Goal: Navigation & Orientation: Find specific page/section

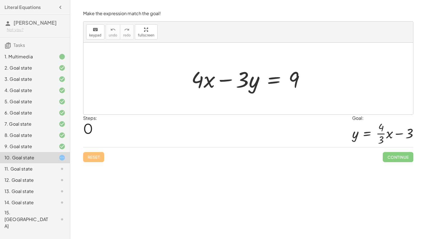
click at [245, 111] on div at bounding box center [248, 79] width 330 height 72
click at [157, 158] on div "Reset Continue" at bounding box center [248, 154] width 330 height 15
click at [169, 81] on div at bounding box center [248, 79] width 330 height 72
click at [273, 81] on div at bounding box center [250, 78] width 124 height 29
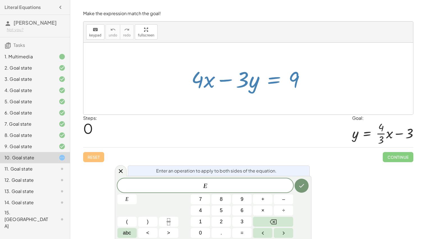
click at [58, 205] on div at bounding box center [58, 202] width 16 height 7
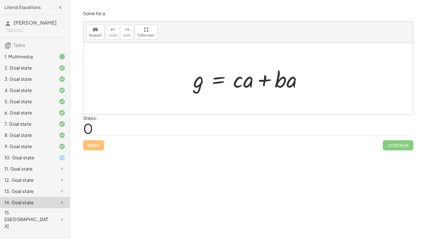
click at [59, 192] on icon at bounding box center [62, 191] width 7 height 7
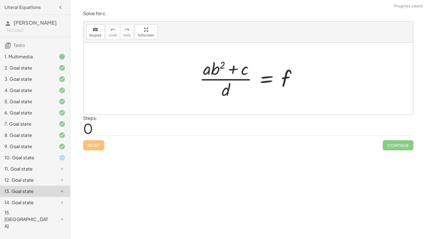
click at [46, 179] on div "12. Goal state" at bounding box center [26, 180] width 45 height 7
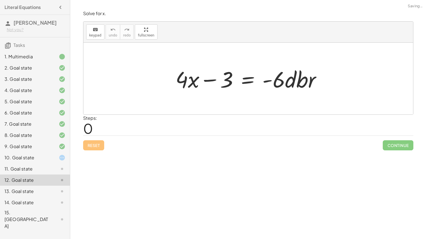
click at [46, 170] on div "11. Goal state" at bounding box center [26, 169] width 45 height 7
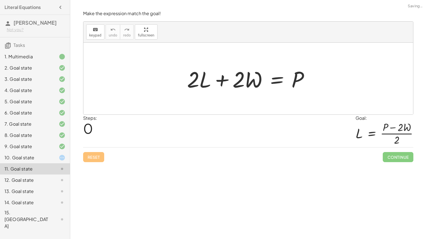
click at [45, 180] on div "12. Goal state" at bounding box center [26, 180] width 45 height 7
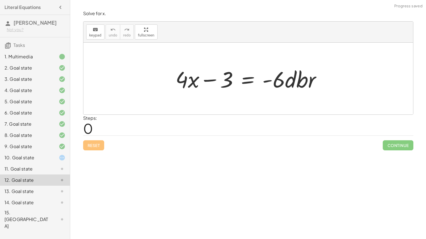
click at [47, 189] on div "13. Goal state" at bounding box center [26, 191] width 45 height 7
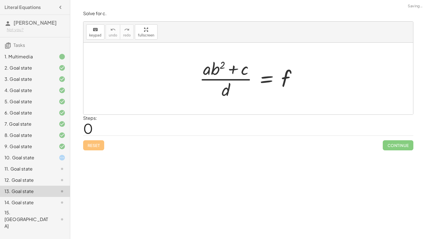
click at [45, 175] on div "10. Goal state" at bounding box center [35, 180] width 70 height 11
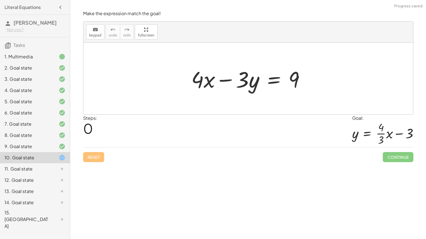
click at [42, 214] on div "15. [GEOGRAPHIC_DATA]" at bounding box center [26, 220] width 45 height 20
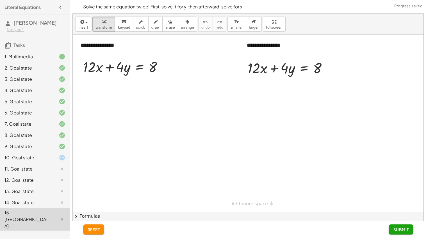
click at [18, 197] on div "12. Goal state" at bounding box center [35, 202] width 70 height 11
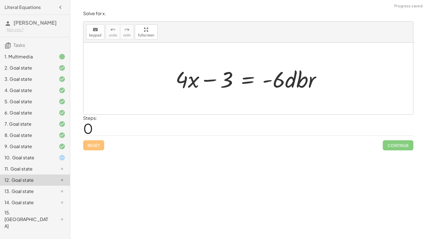
click at [22, 208] on div "13. Goal state" at bounding box center [35, 219] width 70 height 22
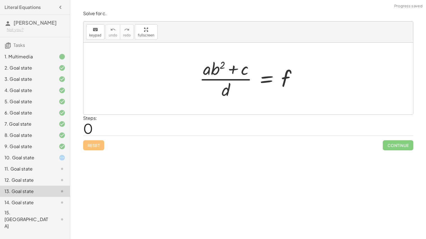
click at [45, 146] on div "9. Goal state" at bounding box center [26, 146] width 45 height 7
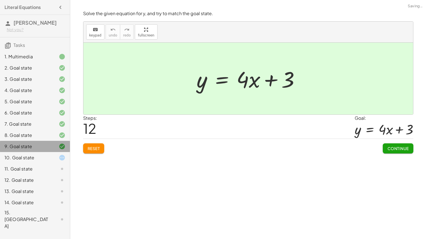
click at [46, 160] on div "10. Goal state" at bounding box center [26, 157] width 45 height 7
